Goal: Task Accomplishment & Management: Manage account settings

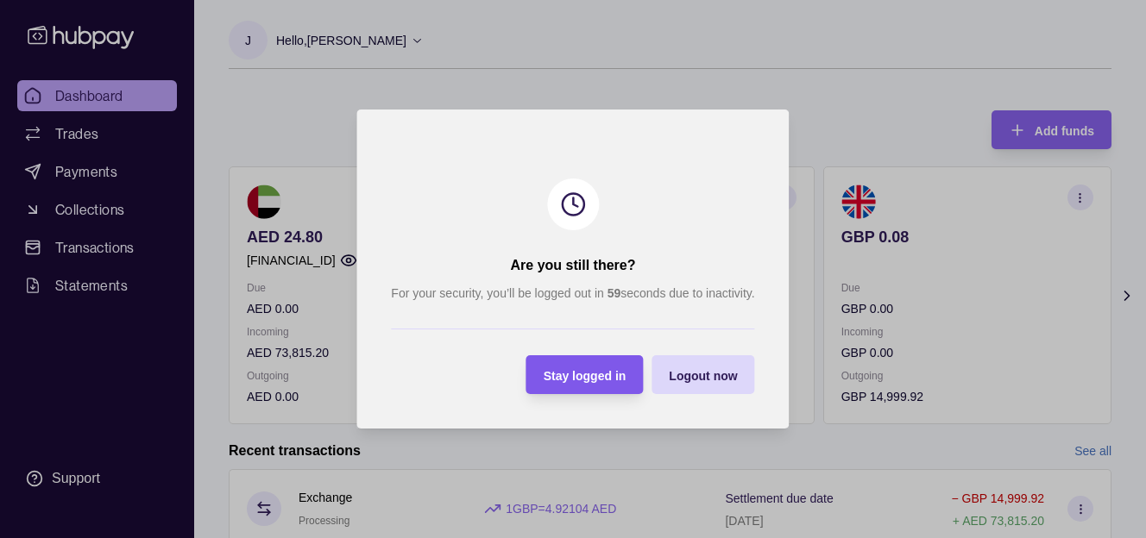
click at [582, 373] on span "Stay logged in" at bounding box center [585, 376] width 83 height 14
